Goal: Transaction & Acquisition: Purchase product/service

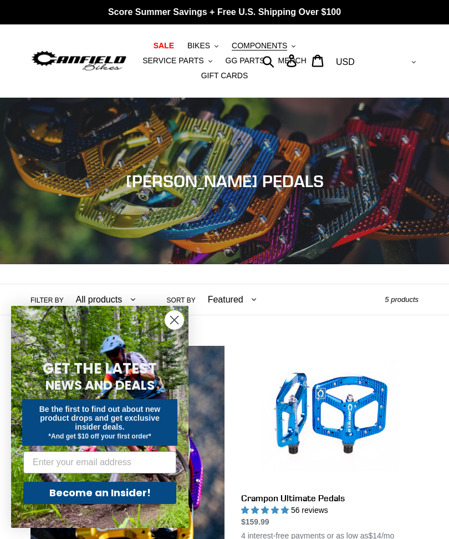
click at [173, 323] on circle "Close dialog" at bounding box center [174, 320] width 18 height 18
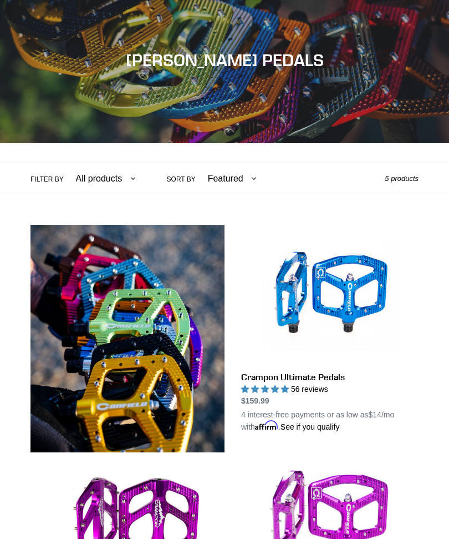
scroll to position [125, 0]
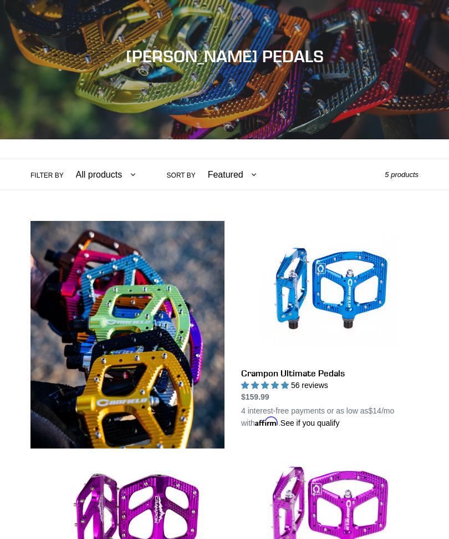
click at [361, 280] on link "Crampon Ultimate Pedals" at bounding box center [330, 325] width 178 height 208
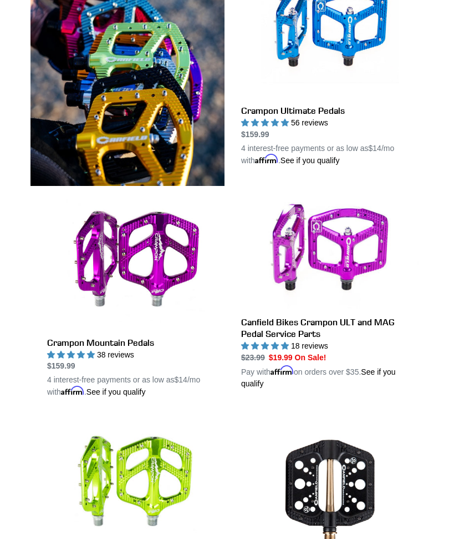
scroll to position [387, 0]
click at [348, 242] on link "Canfield Bikes Crampon ULT and MAG Pedal Service Parts" at bounding box center [330, 289] width 178 height 199
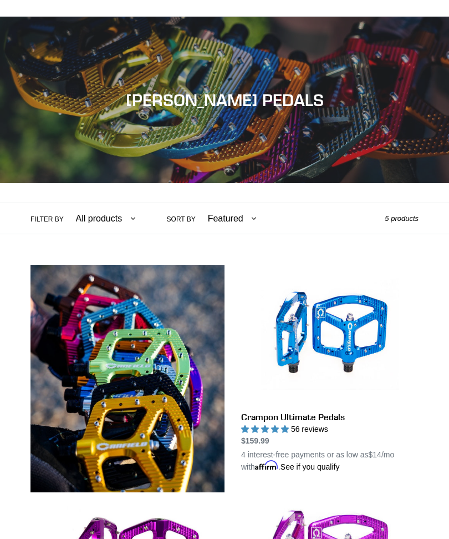
scroll to position [80, 0]
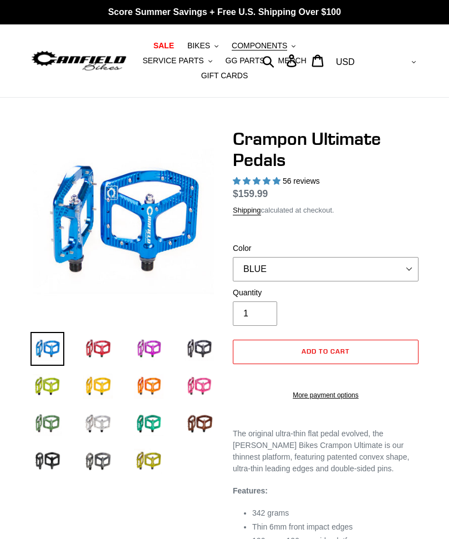
select select "highest-rating"
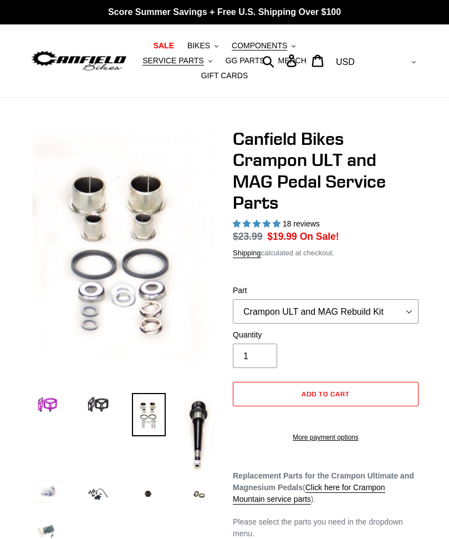
select select "highest-rating"
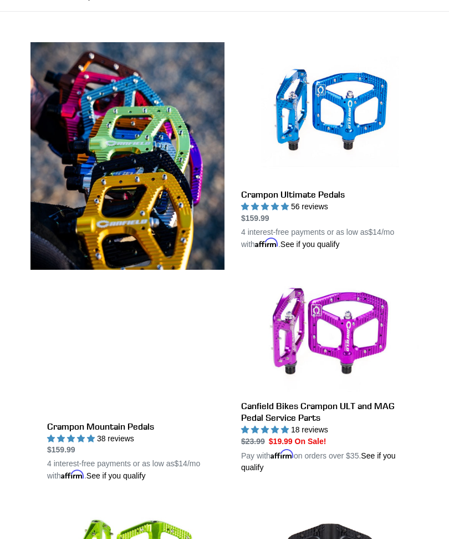
scroll to position [303, 0]
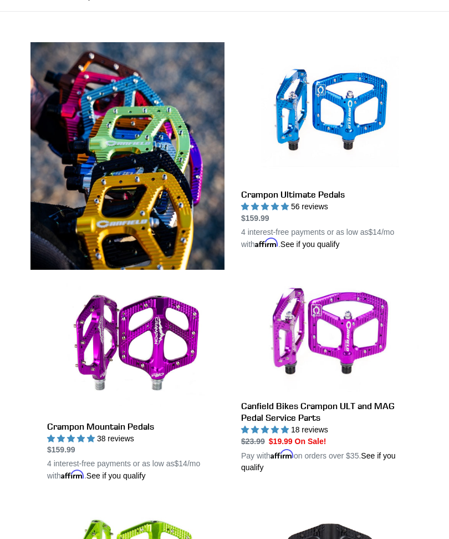
click at [152, 335] on link "Crampon Mountain Pedals" at bounding box center [136, 378] width 178 height 208
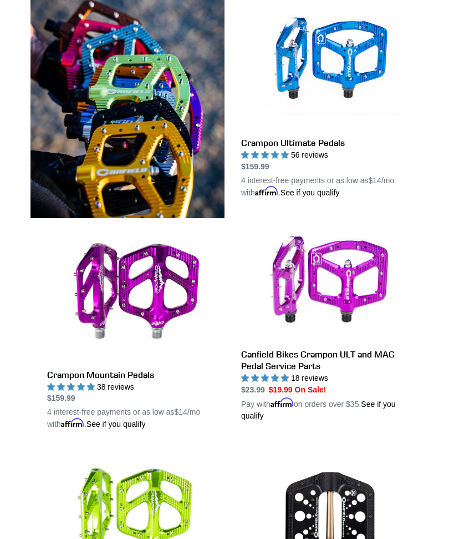
scroll to position [355, 0]
click at [114, 272] on link "Crampon Mountain Pedals" at bounding box center [136, 326] width 178 height 208
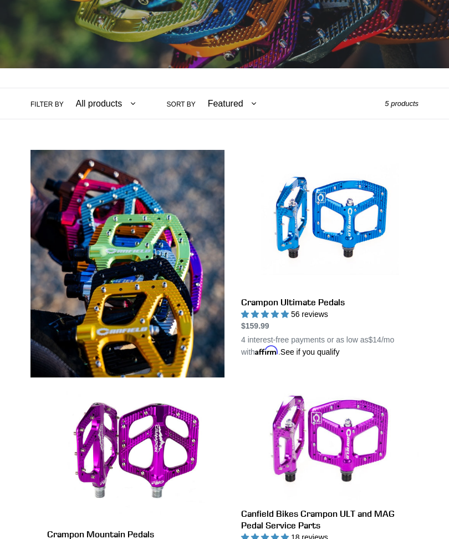
scroll to position [195, 0]
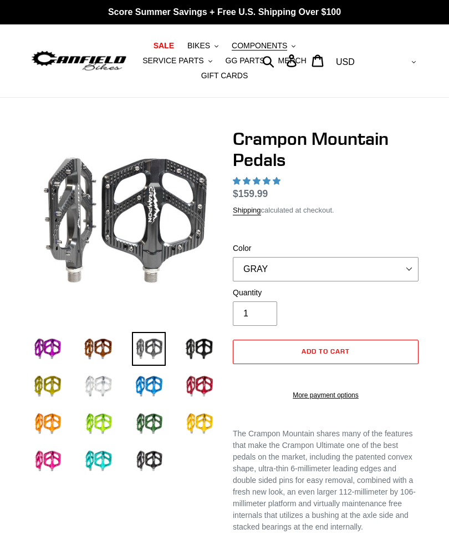
select select "highest-rating"
click at [409, 265] on select "GRAY BLACK STEALTH - Sold out POLISHED RED BLUE [GEOGRAPHIC_DATA] ORANGE PNW GR…" at bounding box center [326, 269] width 186 height 24
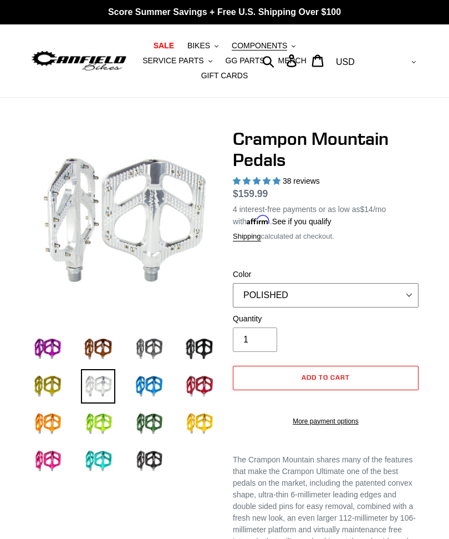
click at [407, 290] on select "GRAY BLACK STEALTH - Sold out POLISHED RED BLUE [GEOGRAPHIC_DATA] ORANGE PNW GR…" at bounding box center [326, 295] width 186 height 24
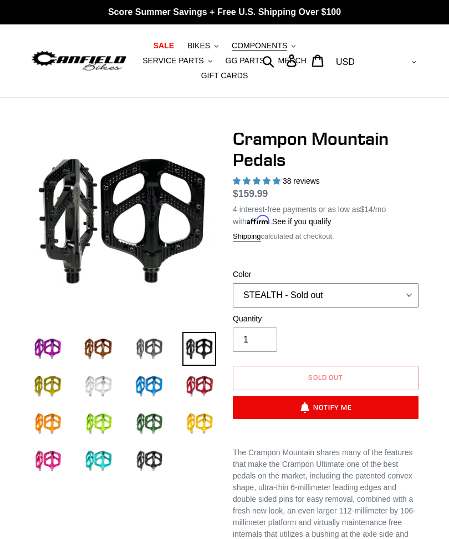
click at [407, 290] on select "GRAY BLACK STEALTH - Sold out POLISHED RED BLUE [GEOGRAPHIC_DATA] ORANGE PNW GR…" at bounding box center [326, 295] width 186 height 24
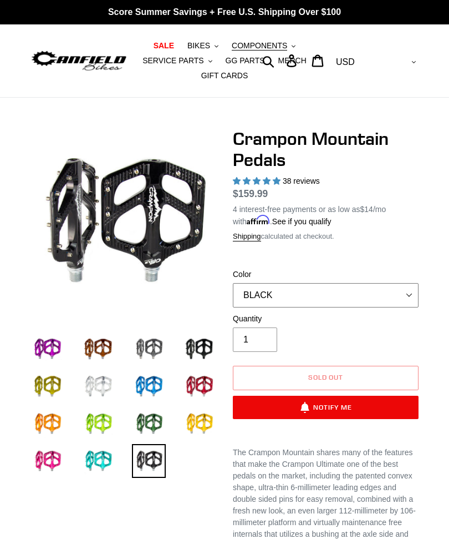
click at [409, 291] on select "GRAY BLACK STEALTH - Sold out POLISHED RED BLUE [GEOGRAPHIC_DATA] ORANGE PNW GR…" at bounding box center [326, 295] width 186 height 24
select select "GRAY"
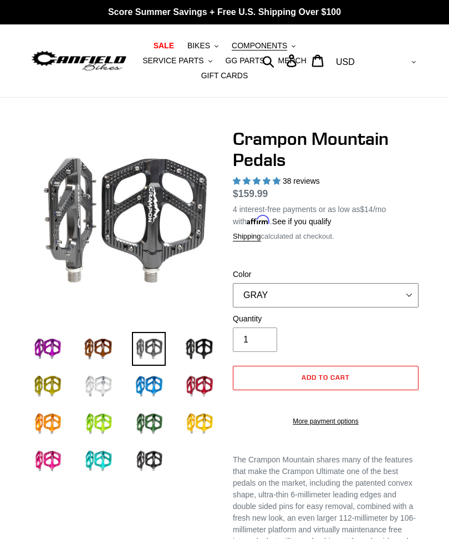
click at [409, 287] on select "GRAY BLACK STEALTH - Sold out POLISHED RED BLUE [GEOGRAPHIC_DATA] ORANGE PNW GR…" at bounding box center [326, 295] width 186 height 24
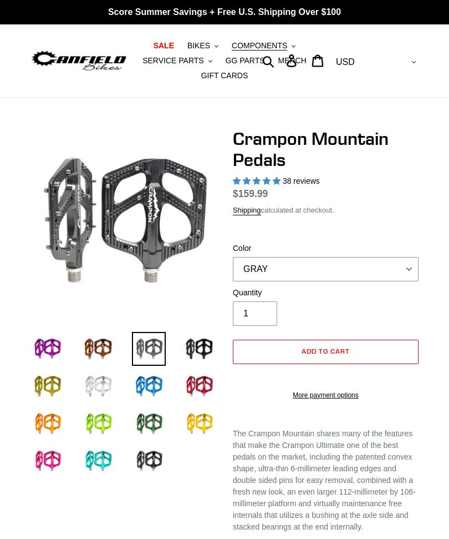
select select "highest-rating"
